Goal: Task Accomplishment & Management: Manage account settings

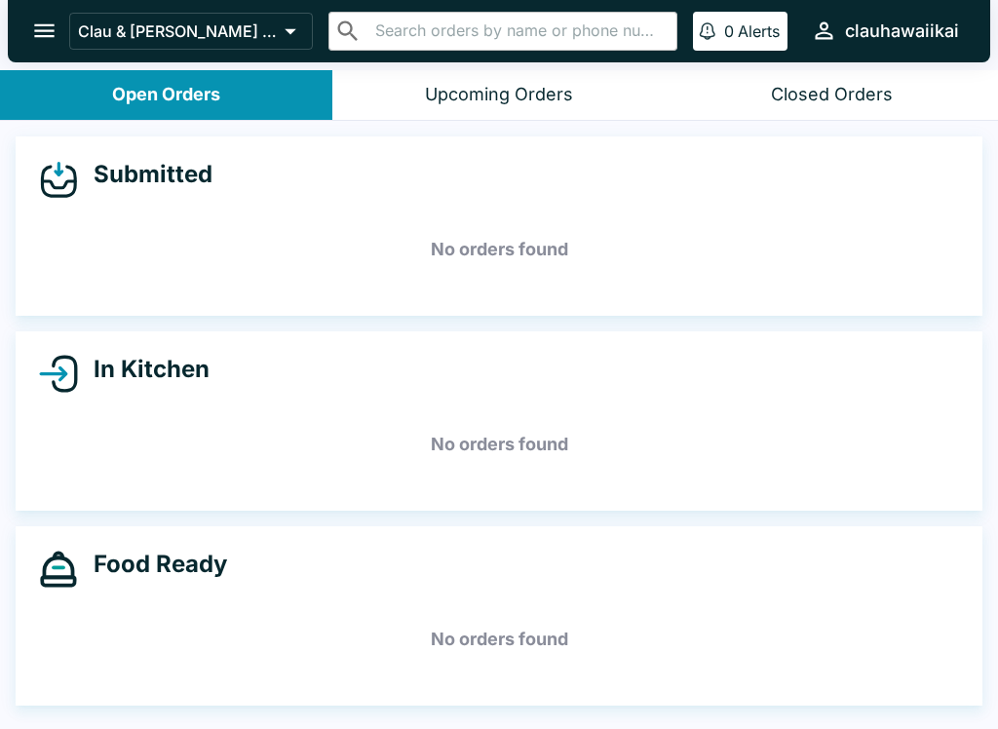
click at [547, 70] on button "Upcoming Orders" at bounding box center [498, 95] width 332 height 50
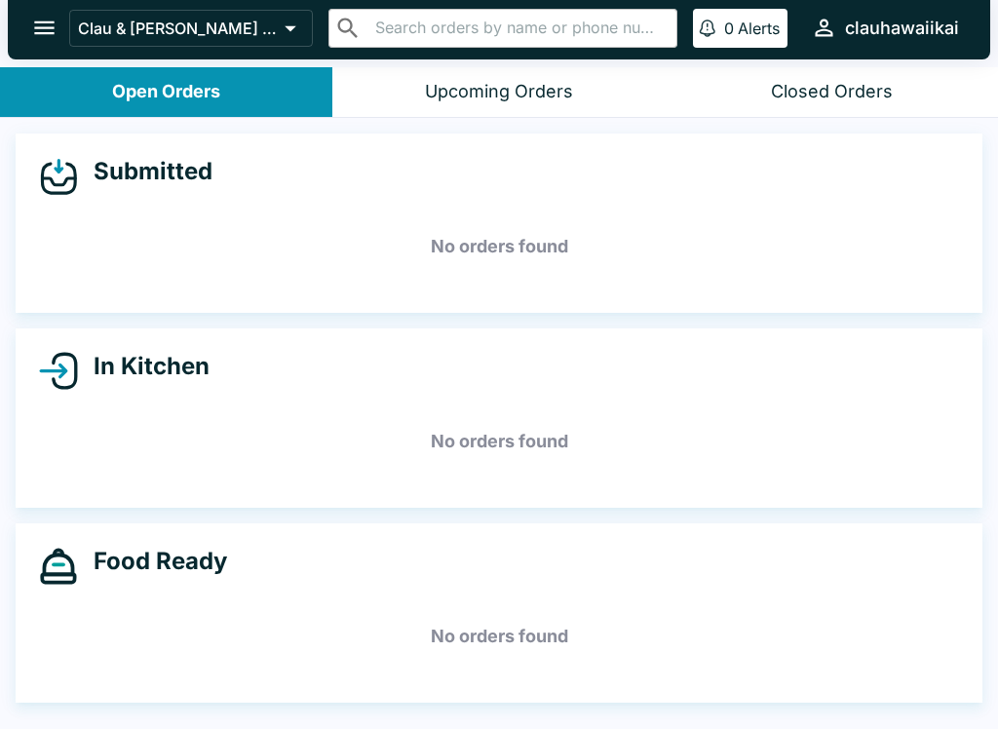
scroll to position [3, 0]
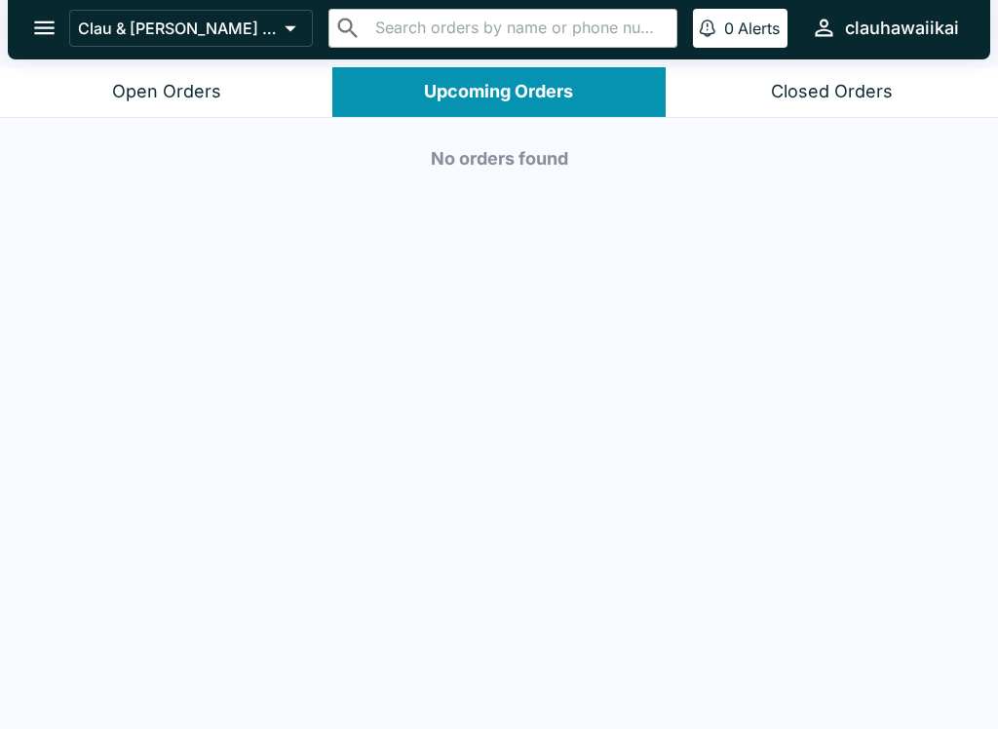
click at [213, 97] on div "Open Orders" at bounding box center [166, 92] width 109 height 22
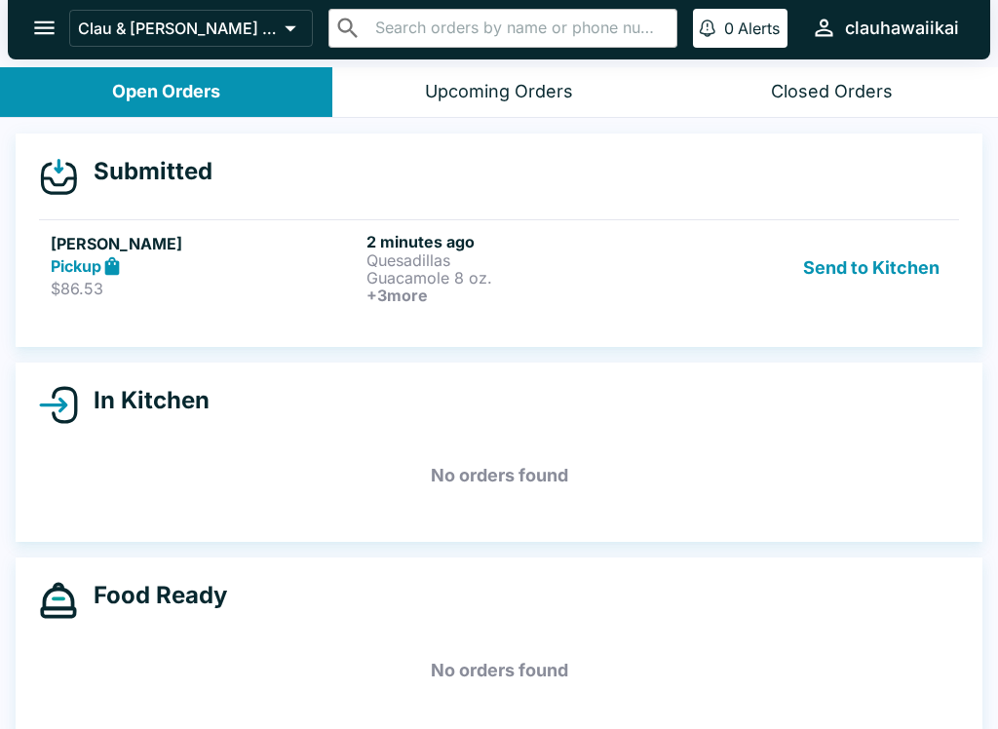
scroll to position [0, 0]
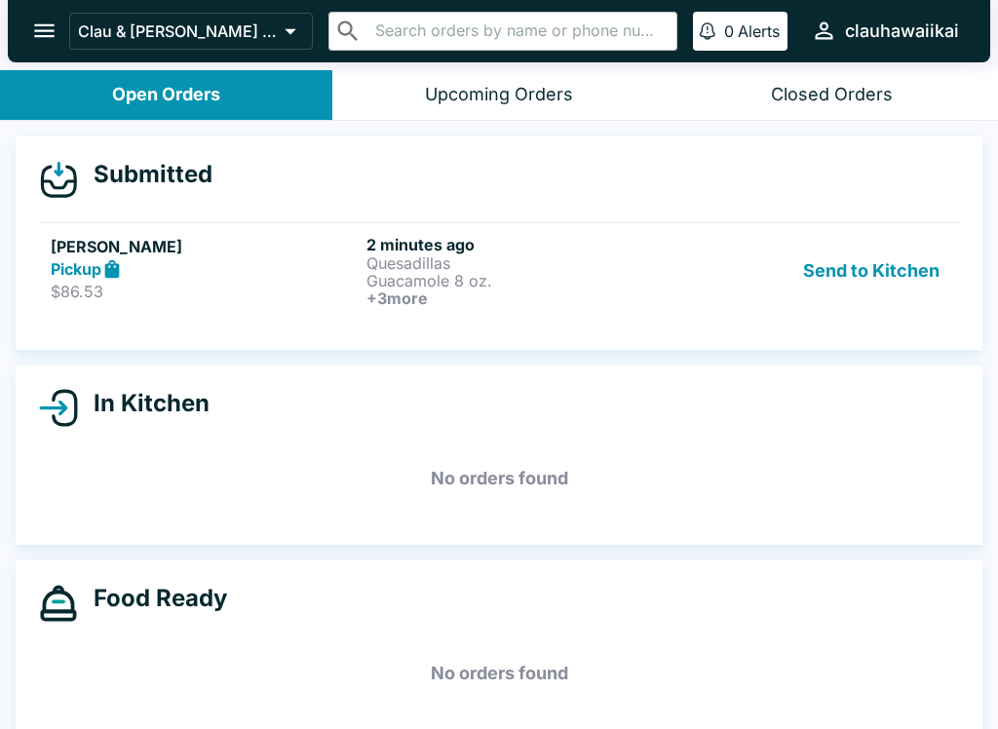
click at [888, 277] on button "Send to Kitchen" at bounding box center [872, 271] width 152 height 72
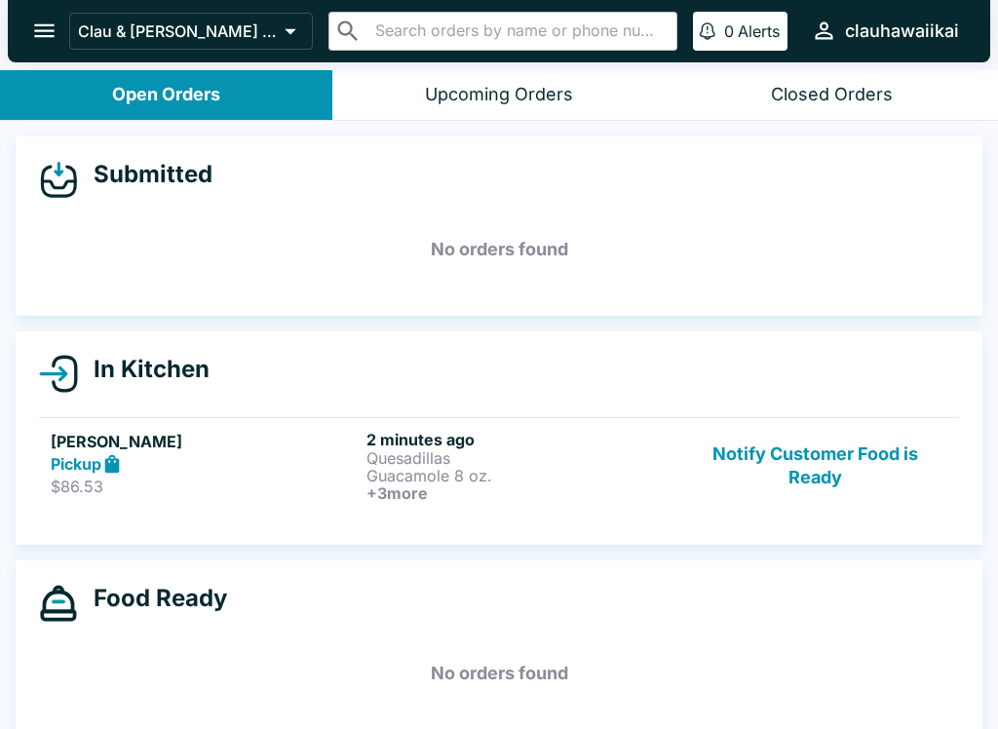
click at [467, 467] on p "Guacamole 8 oz." at bounding box center [521, 476] width 308 height 18
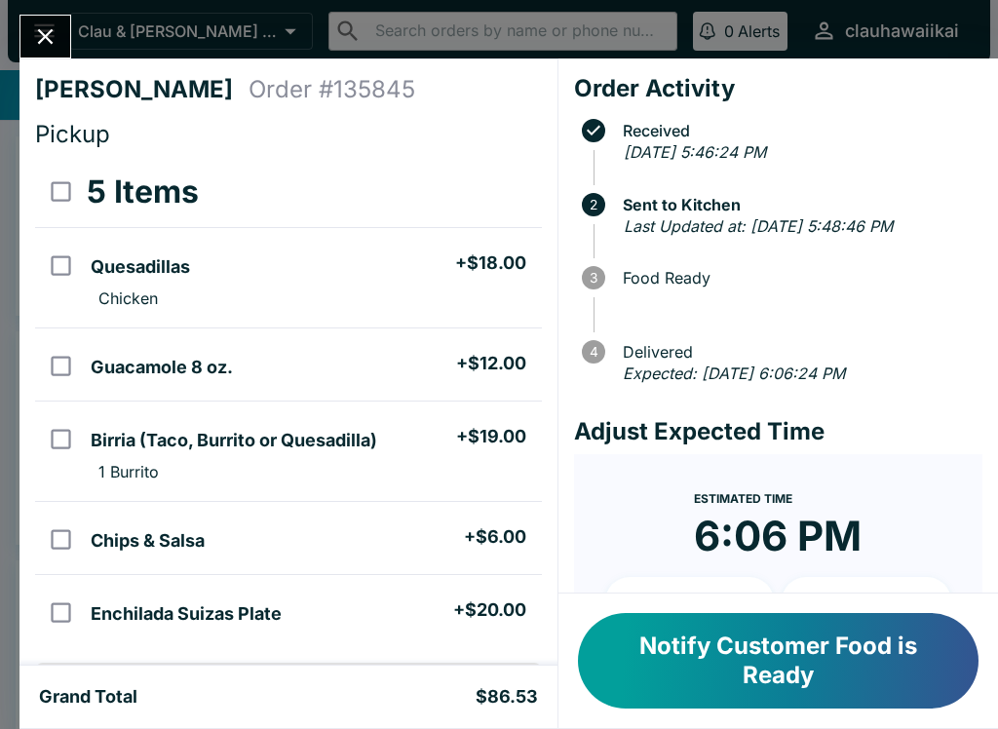
scroll to position [-1, 0]
click at [37, 19] on button "Close" at bounding box center [45, 37] width 50 height 42
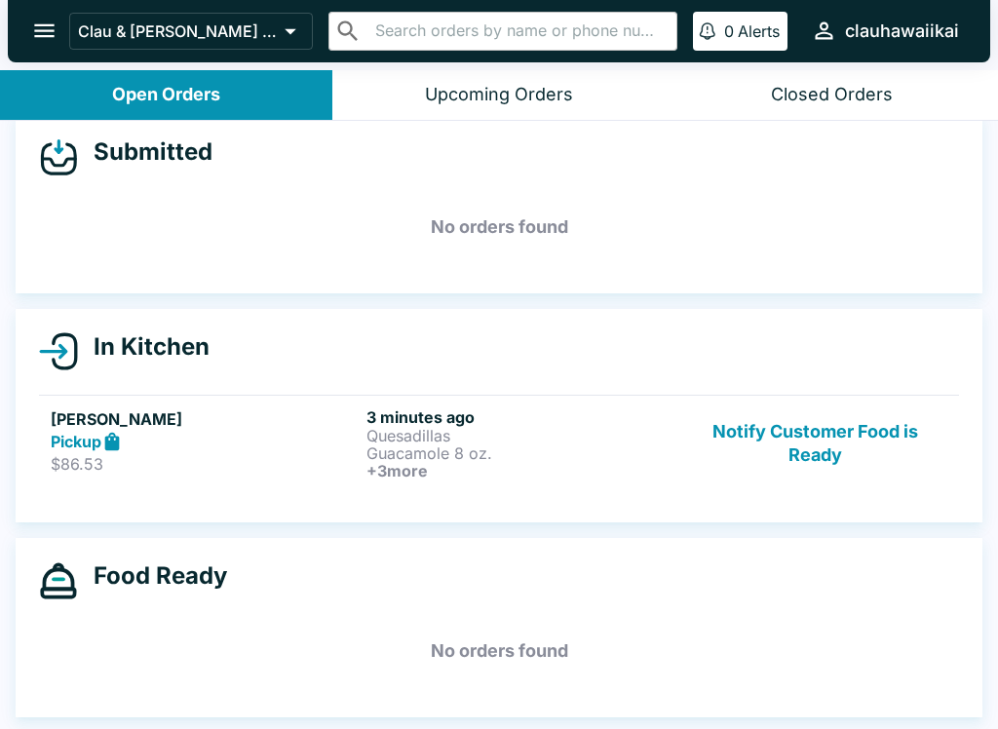
scroll to position [22, 0]
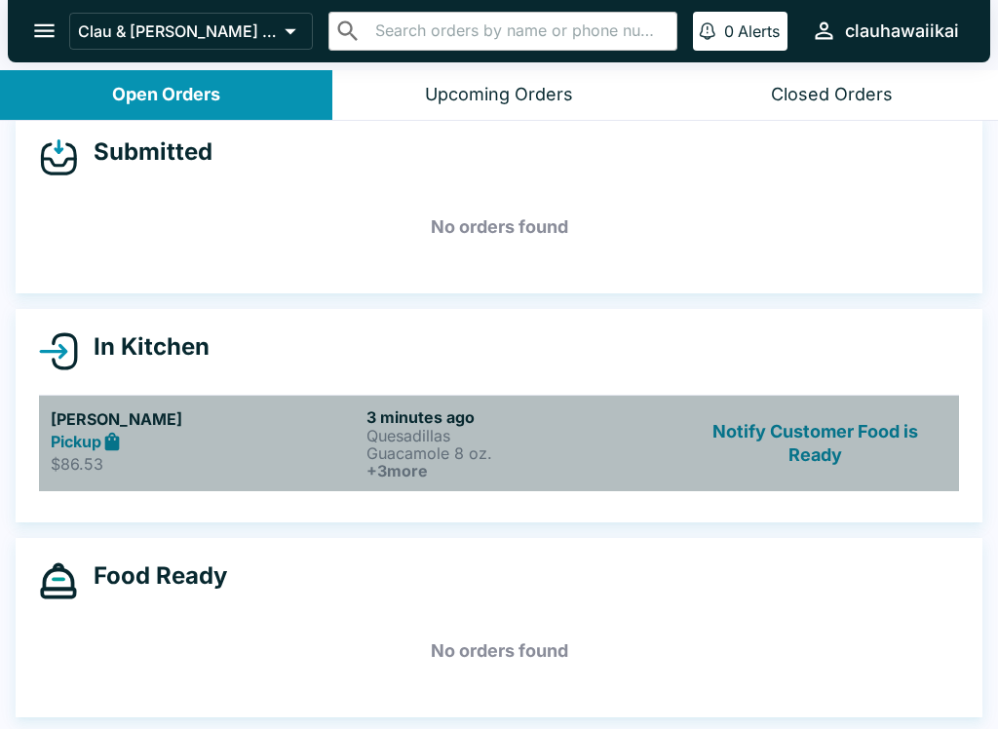
click at [404, 441] on p "Quesadillas" at bounding box center [521, 436] width 308 height 18
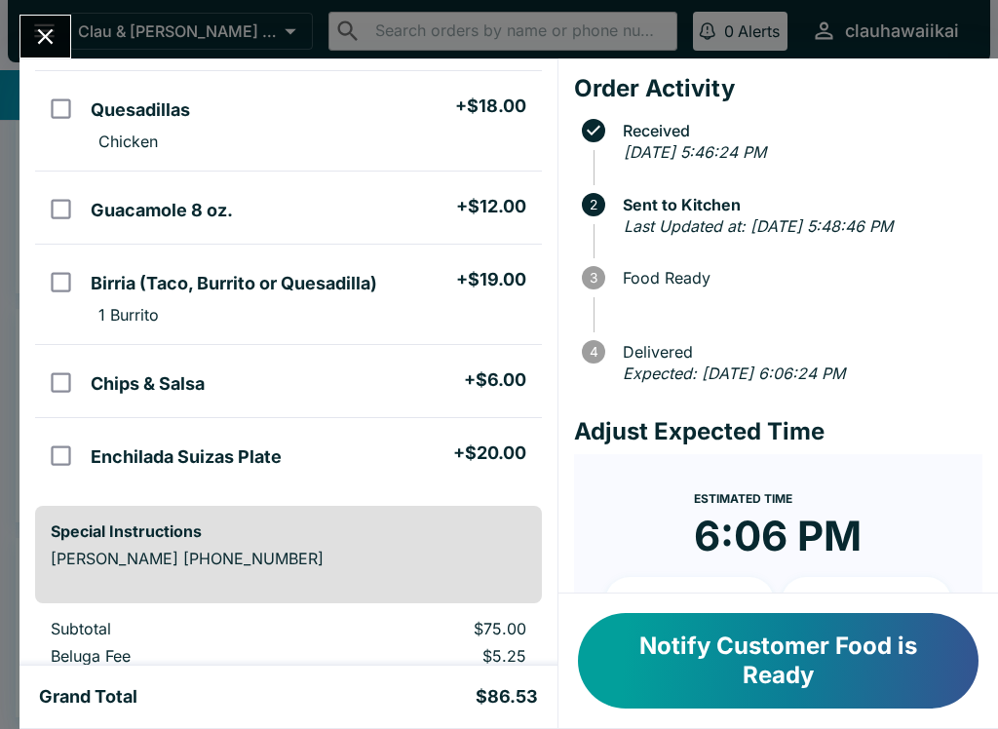
scroll to position [156, 0]
click at [808, 677] on button "Notify Customer Food is Ready" at bounding box center [778, 661] width 401 height 96
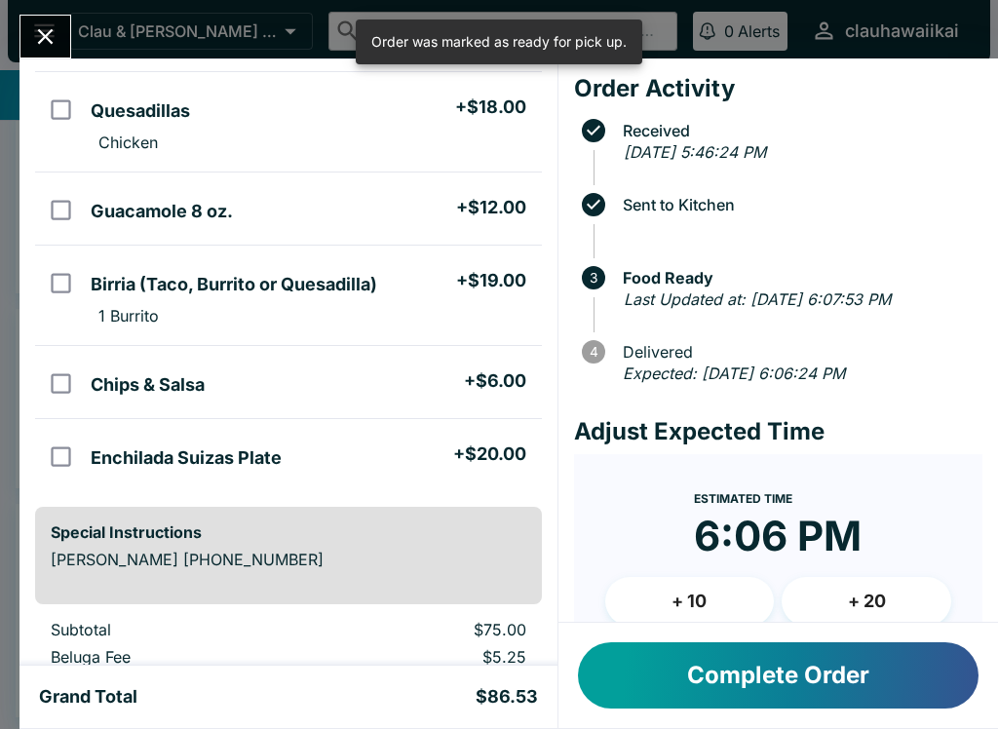
click at [855, 669] on button "Complete Order" at bounding box center [778, 676] width 401 height 66
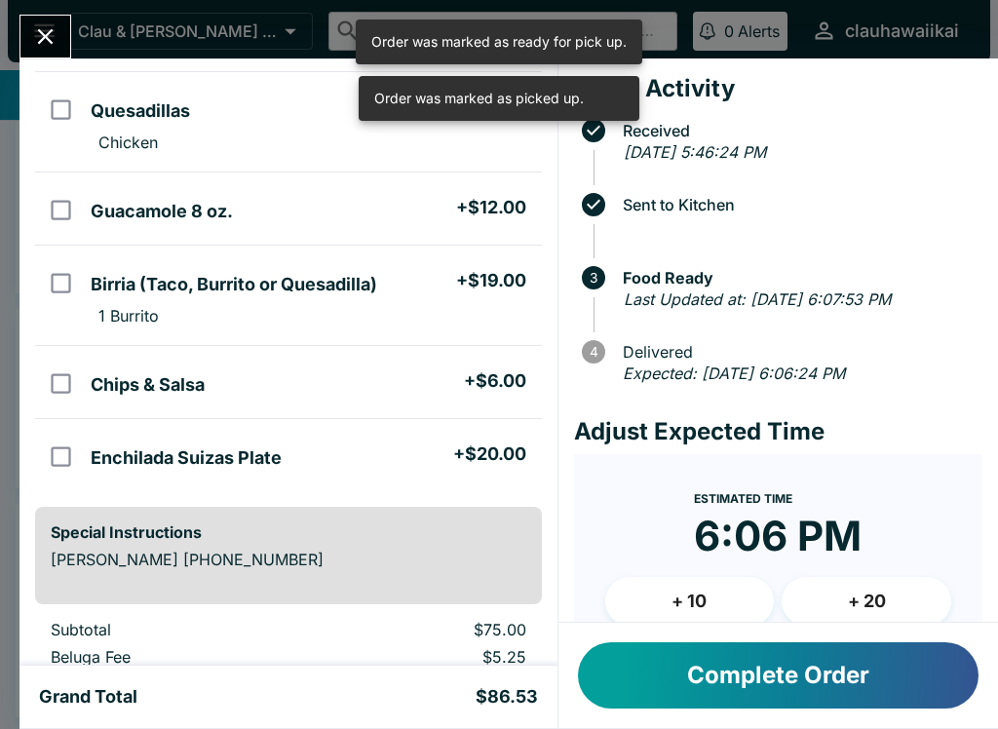
click at [54, 46] on icon "Close" at bounding box center [45, 36] width 26 height 26
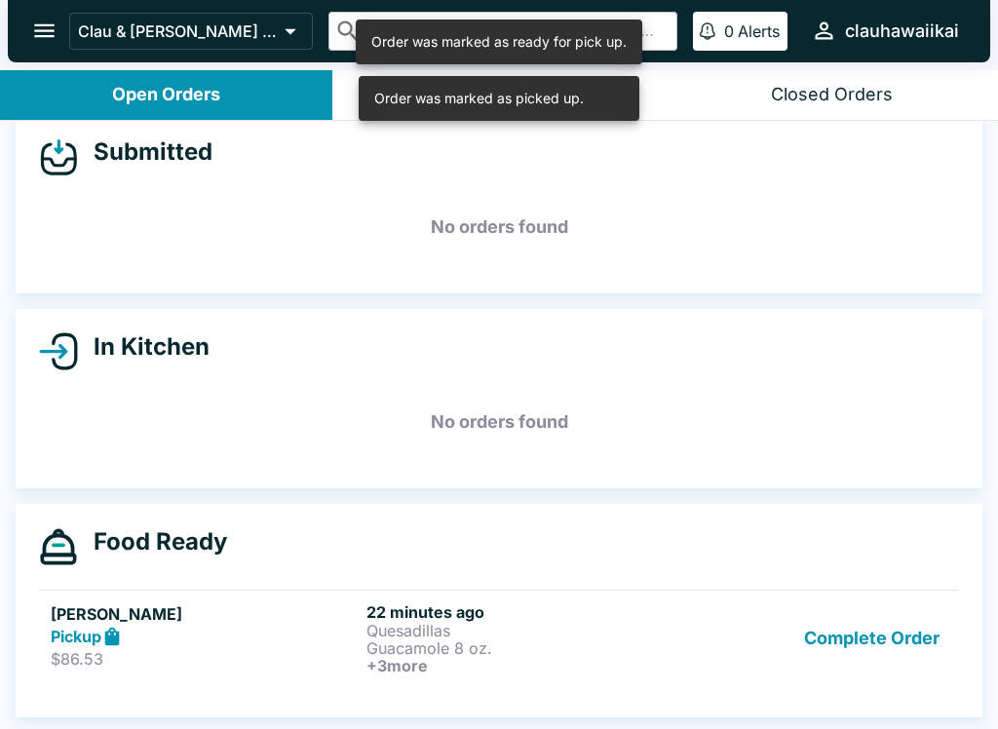
scroll to position [3, 0]
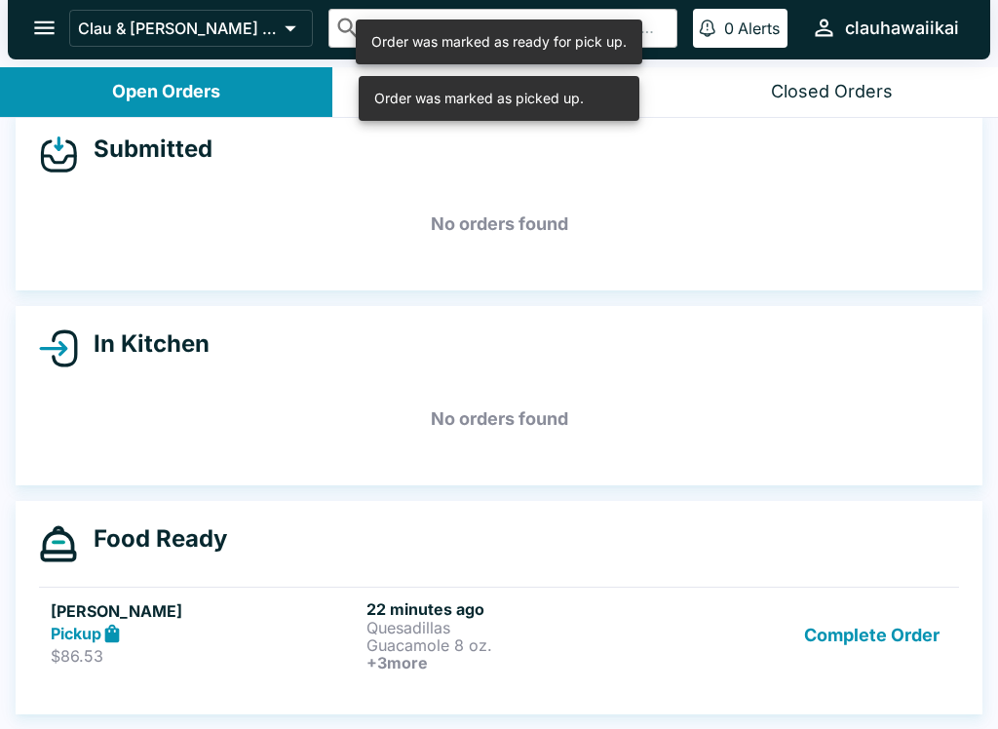
click at [883, 653] on button "Complete Order" at bounding box center [872, 636] width 151 height 72
